Goal: Task Accomplishment & Management: Complete application form

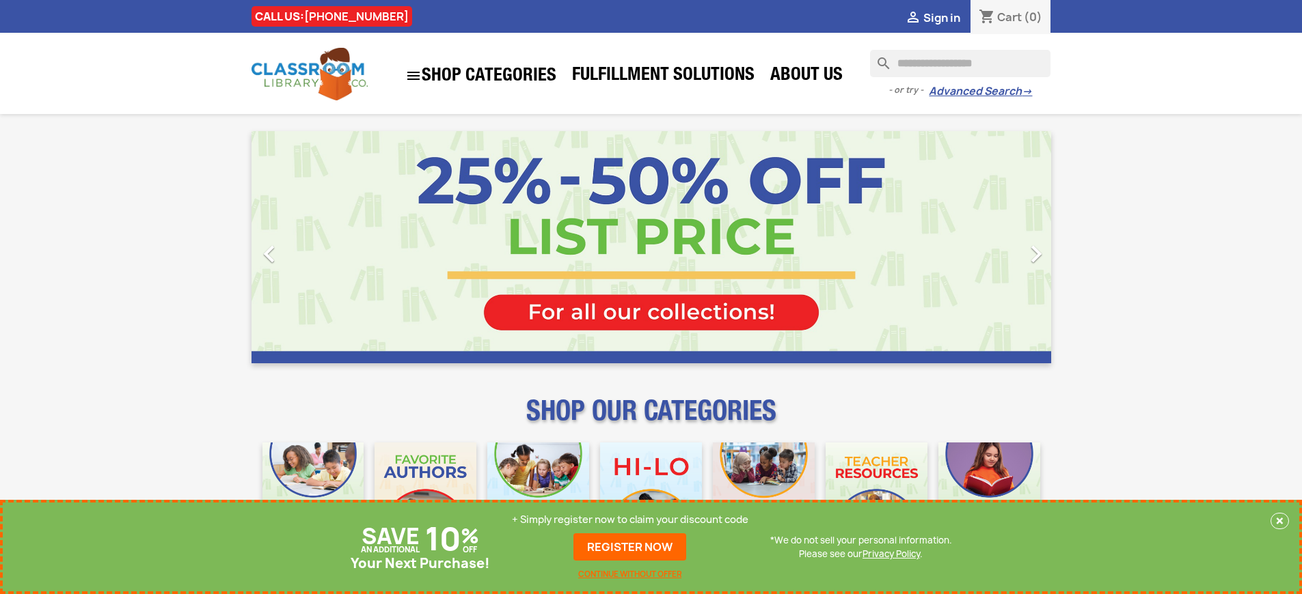
click at [633, 520] on p "+ Simply register now to claim your discount code" at bounding box center [630, 520] width 236 height 14
click at [633, 527] on p "+ Simply register now to claim your discount code" at bounding box center [630, 520] width 236 height 14
click at [633, 547] on link "REGISTER NOW" at bounding box center [629, 547] width 113 height 27
click at [633, 520] on p "+ Simply register now to claim your discount code" at bounding box center [630, 520] width 236 height 14
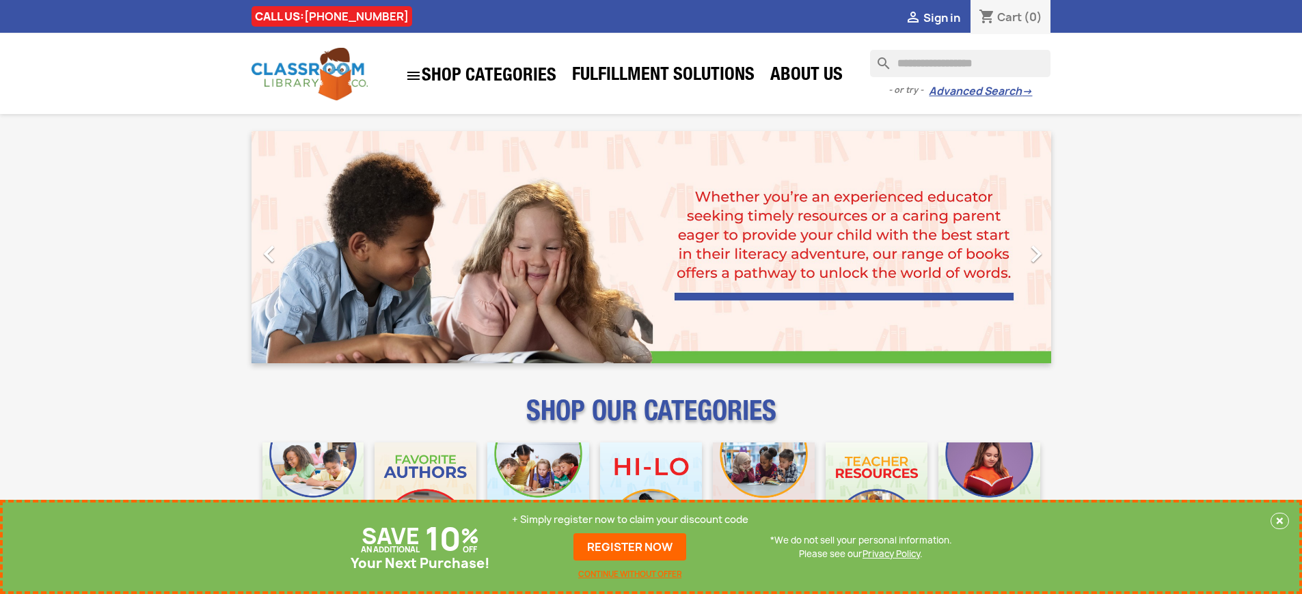
click at [633, 520] on p "+ Simply register now to claim your discount code" at bounding box center [630, 520] width 236 height 14
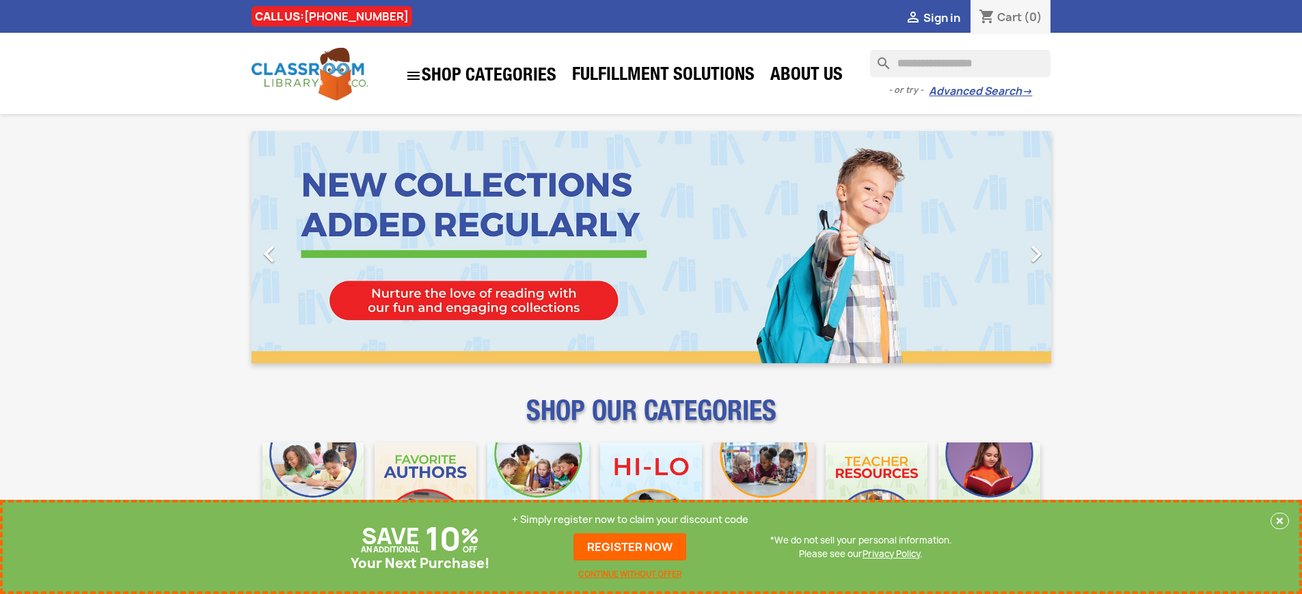
click at [633, 520] on p "+ Simply register now to claim your discount code" at bounding box center [630, 520] width 236 height 14
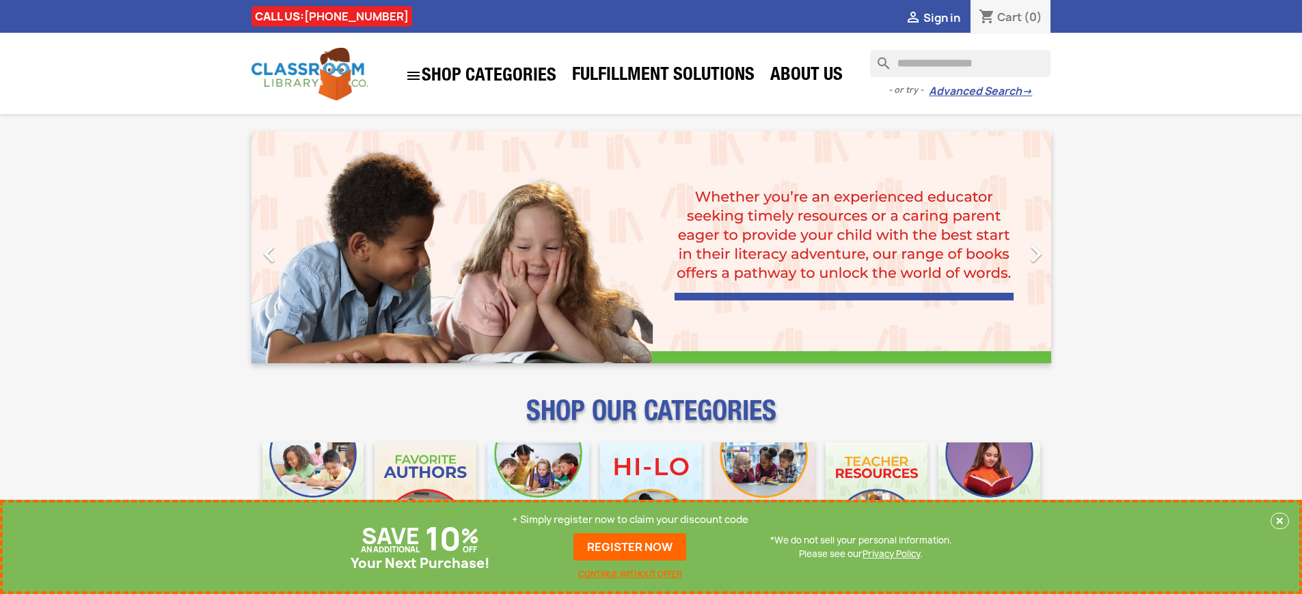
click at [633, 520] on p "+ Simply register now to claim your discount code" at bounding box center [630, 520] width 236 height 14
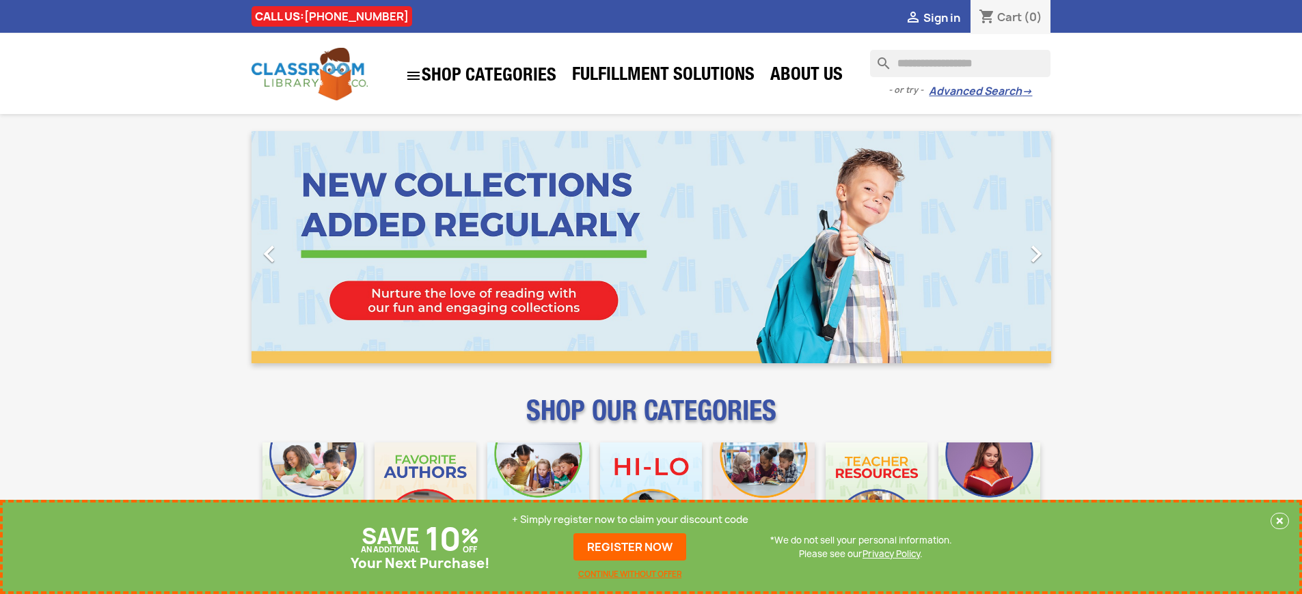
click at [633, 520] on p "+ Simply register now to claim your discount code" at bounding box center [630, 520] width 236 height 14
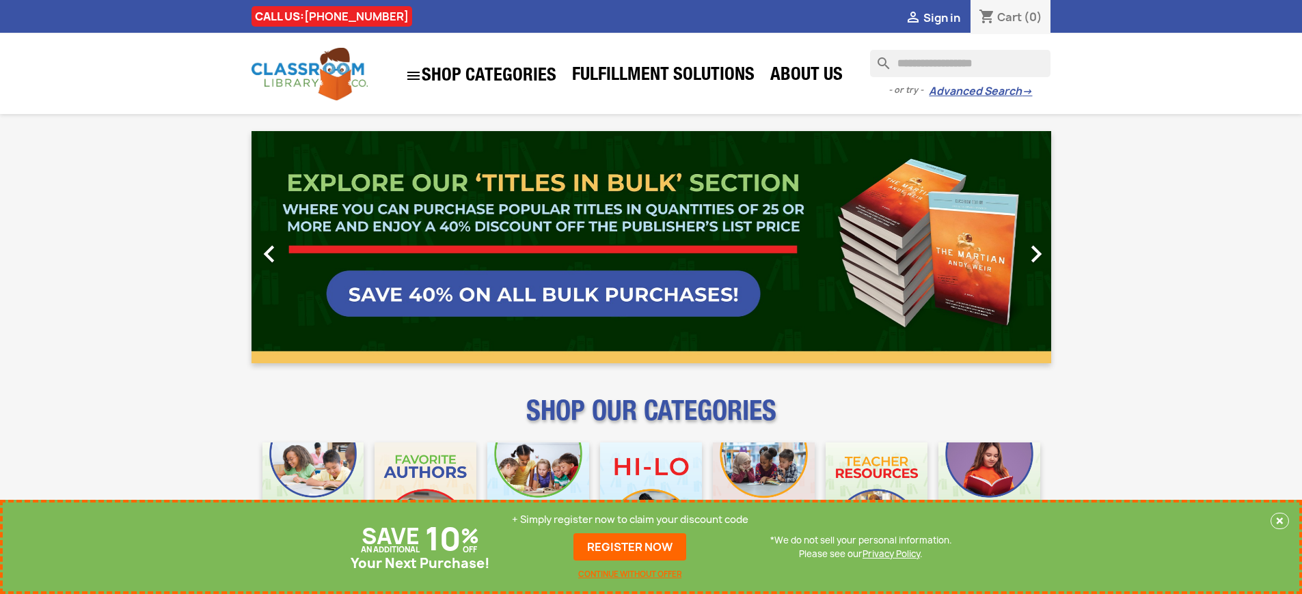
click at [633, 520] on p "+ Simply register now to claim your discount code" at bounding box center [630, 520] width 236 height 14
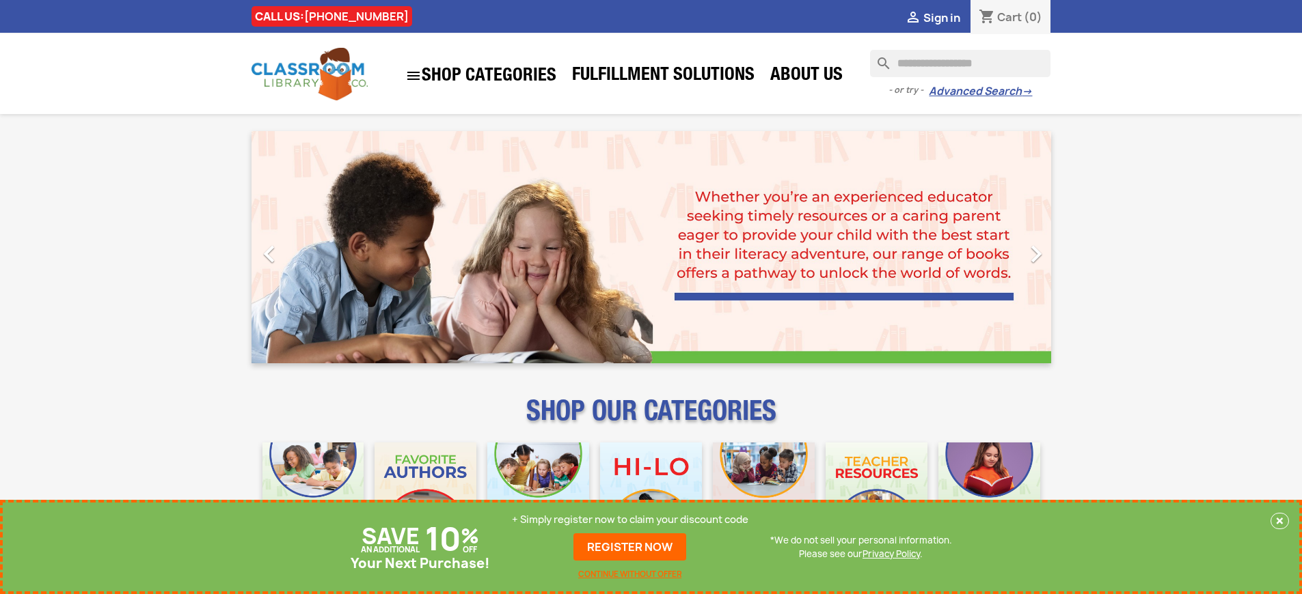
click at [633, 520] on p "+ Simply register now to claim your discount code" at bounding box center [630, 520] width 236 height 14
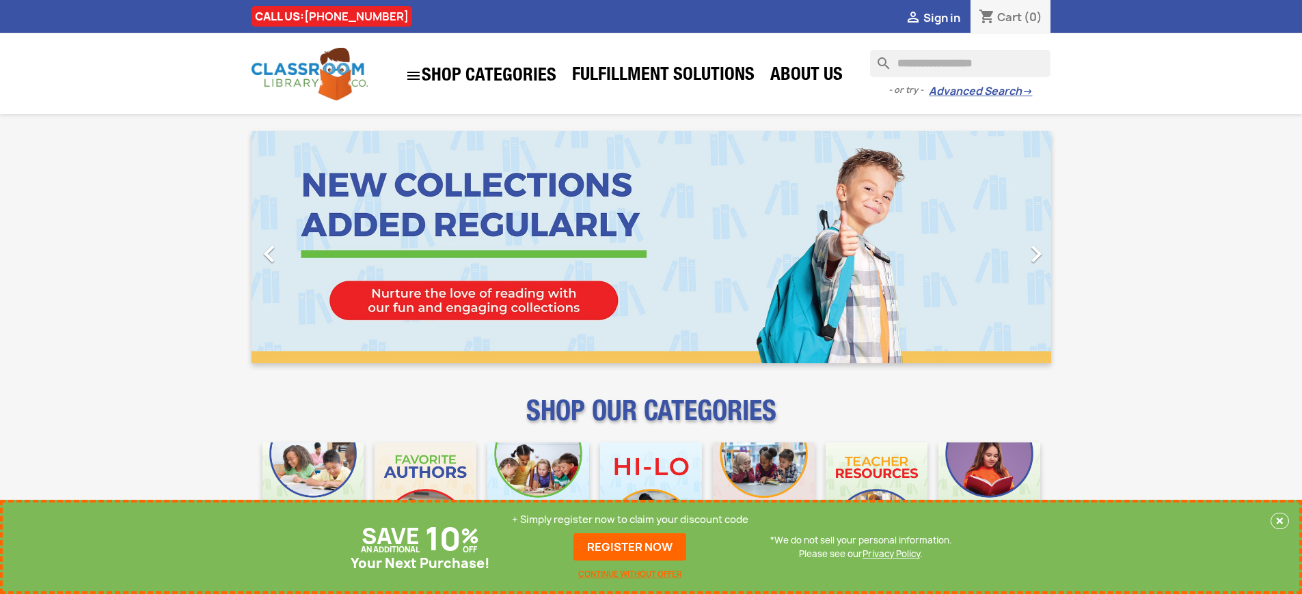
click at [633, 520] on p "+ Simply register now to claim your discount code" at bounding box center [630, 520] width 236 height 14
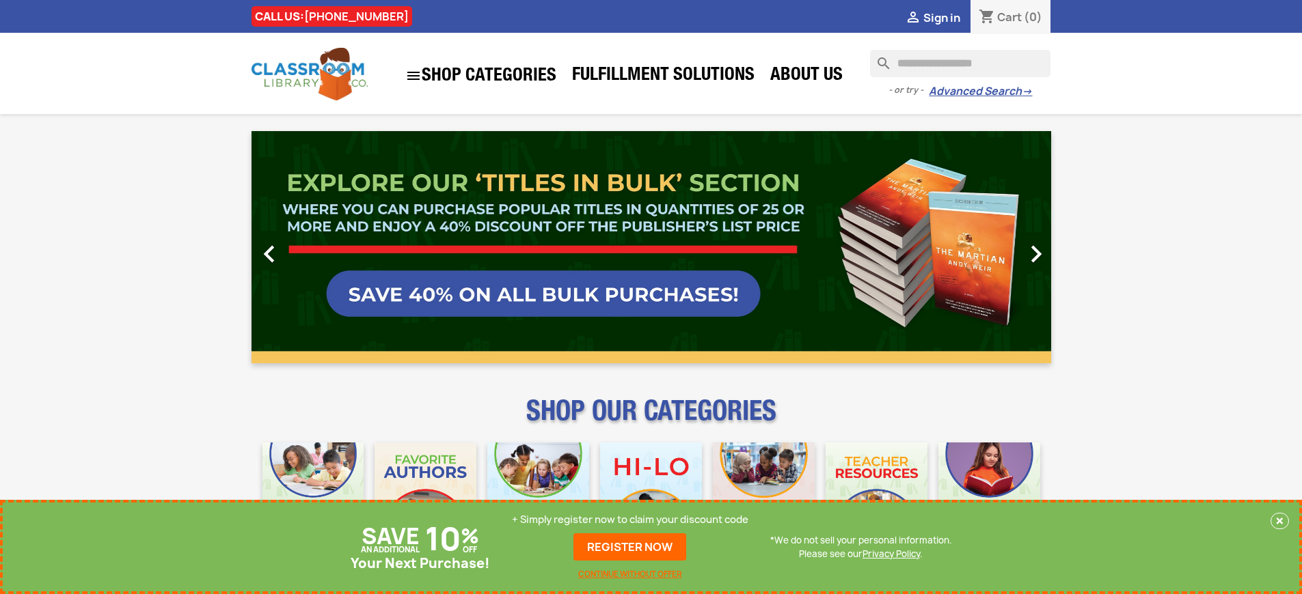
click at [633, 520] on p "+ Simply register now to claim your discount code" at bounding box center [630, 520] width 236 height 14
click at [633, 547] on link "REGISTER NOW" at bounding box center [629, 547] width 113 height 27
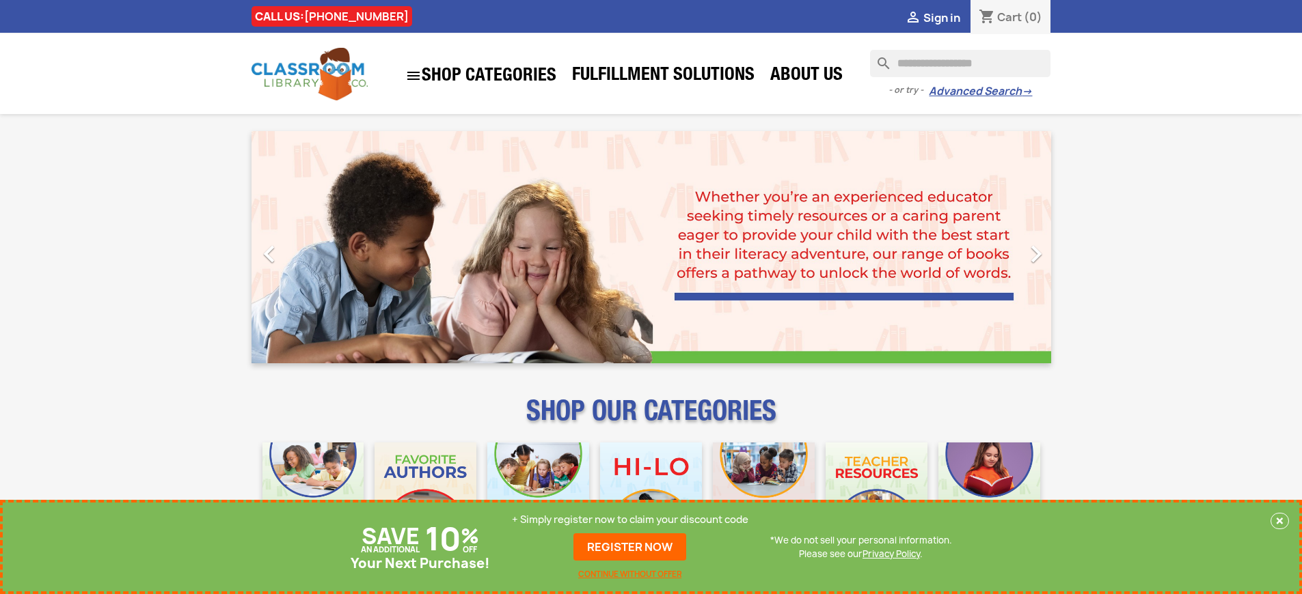
click at [633, 520] on p "+ Simply register now to claim your discount code" at bounding box center [630, 520] width 236 height 14
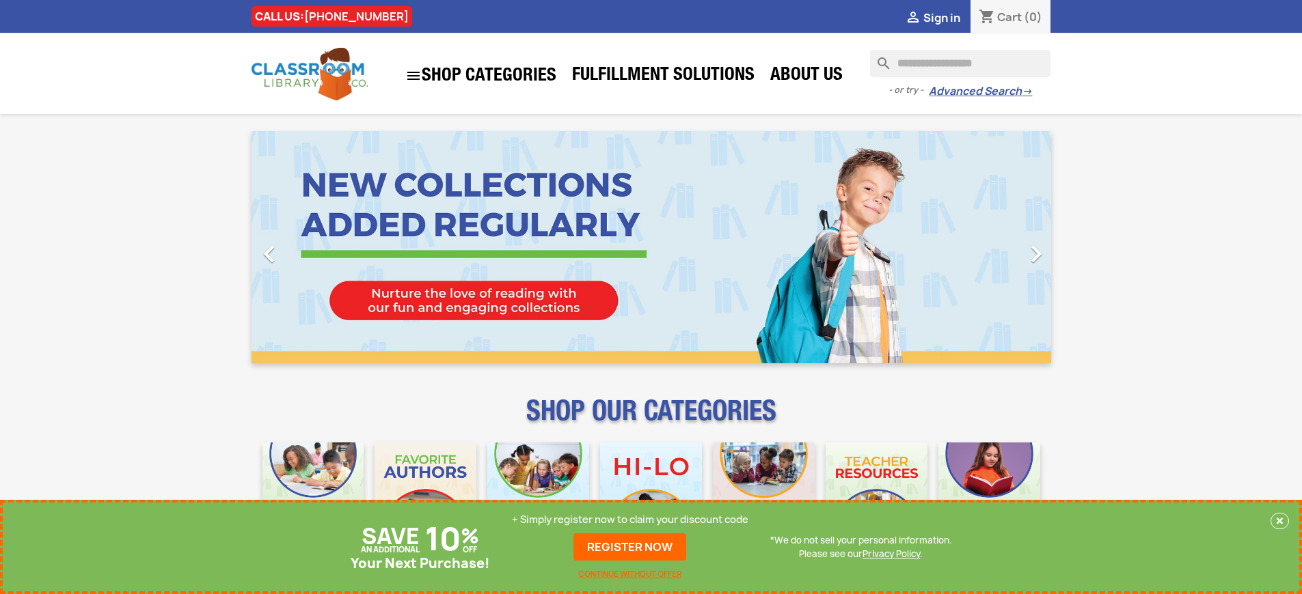
click at [633, 520] on p "+ Simply register now to claim your discount code" at bounding box center [630, 520] width 236 height 14
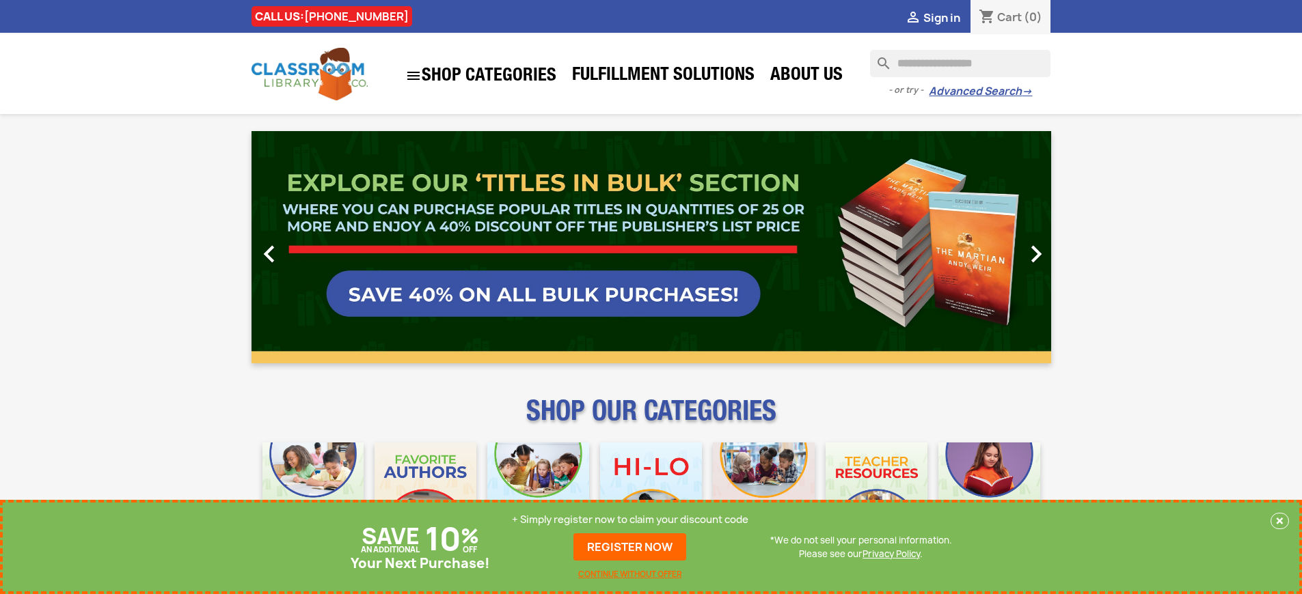
click at [633, 547] on link "REGISTER NOW" at bounding box center [629, 547] width 113 height 27
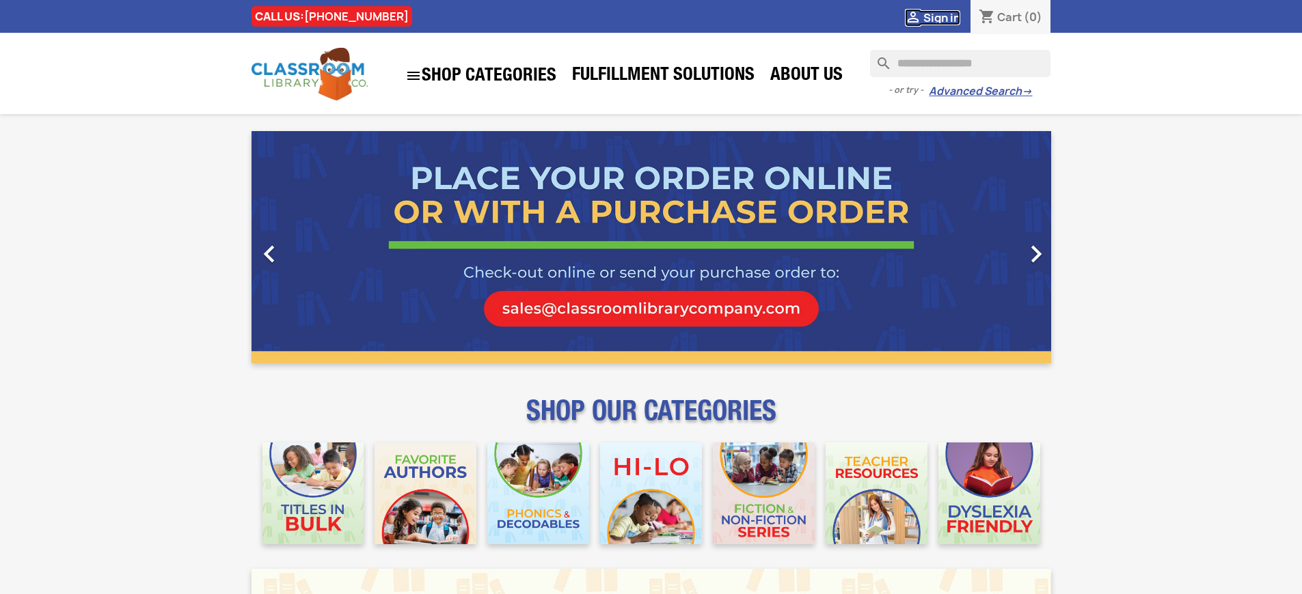
click at [948, 17] on span "Sign in" at bounding box center [941, 17] width 37 height 15
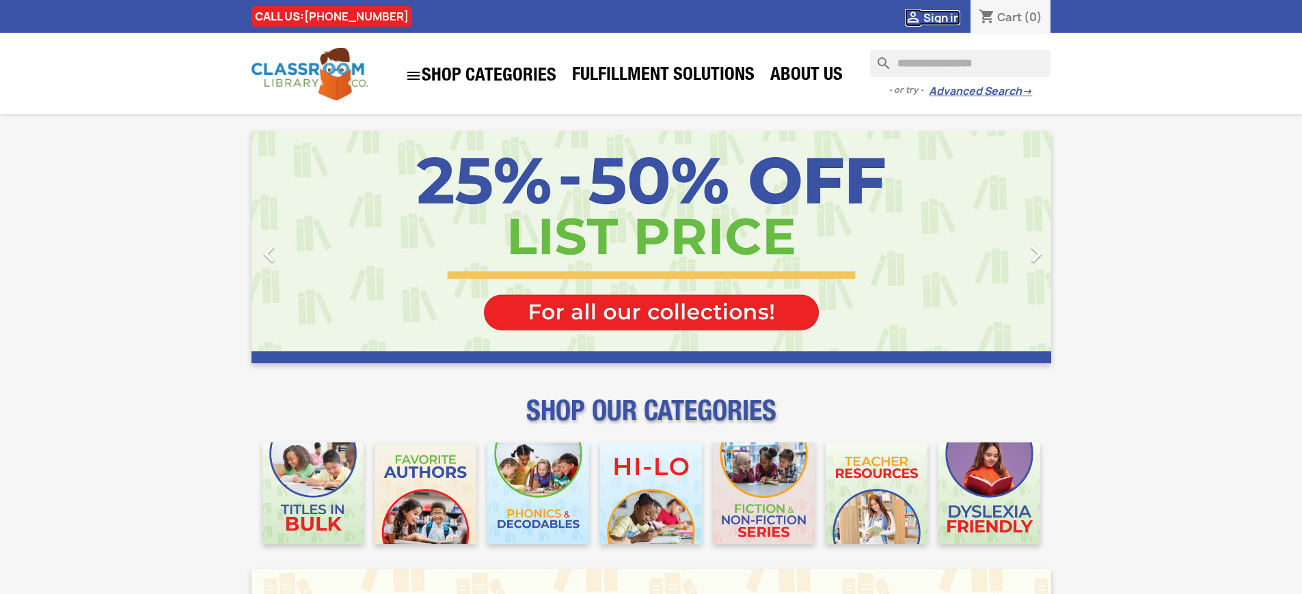
click at [948, 17] on span "Sign in" at bounding box center [941, 17] width 37 height 15
